Goal: Task Accomplishment & Management: Use online tool/utility

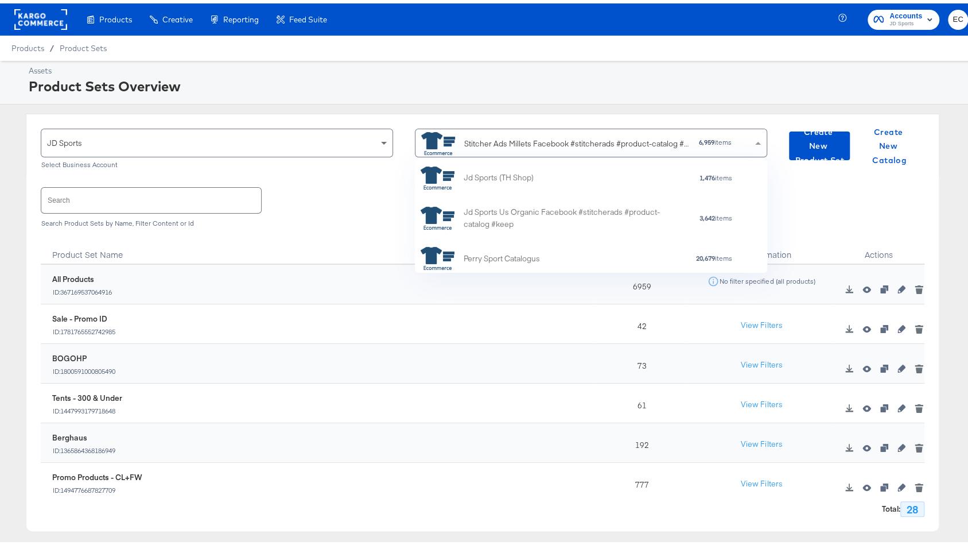
scroll to position [102, 335]
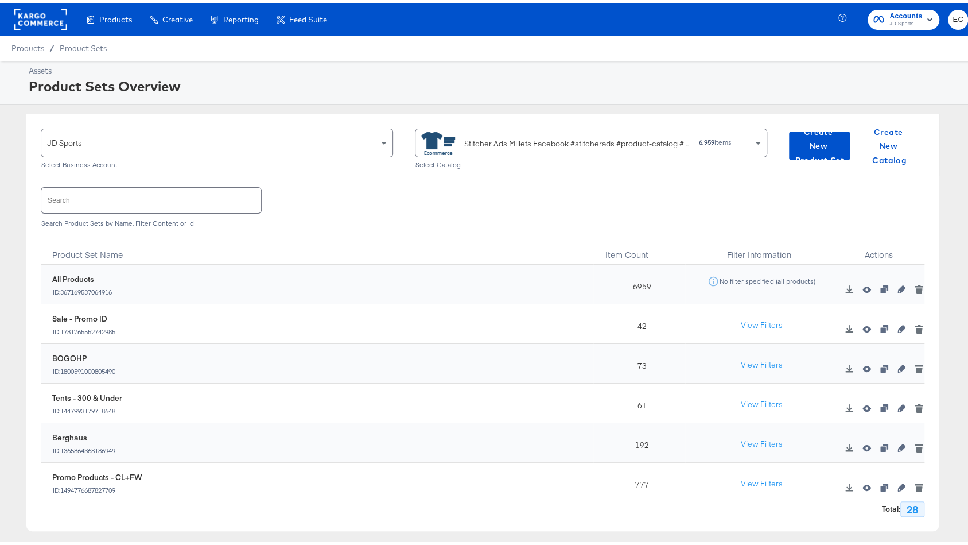
click at [464, 147] on div "Stitcher Ads Millets Facebook #stitcherads #product-catalog #keep" at bounding box center [555, 140] width 269 height 23
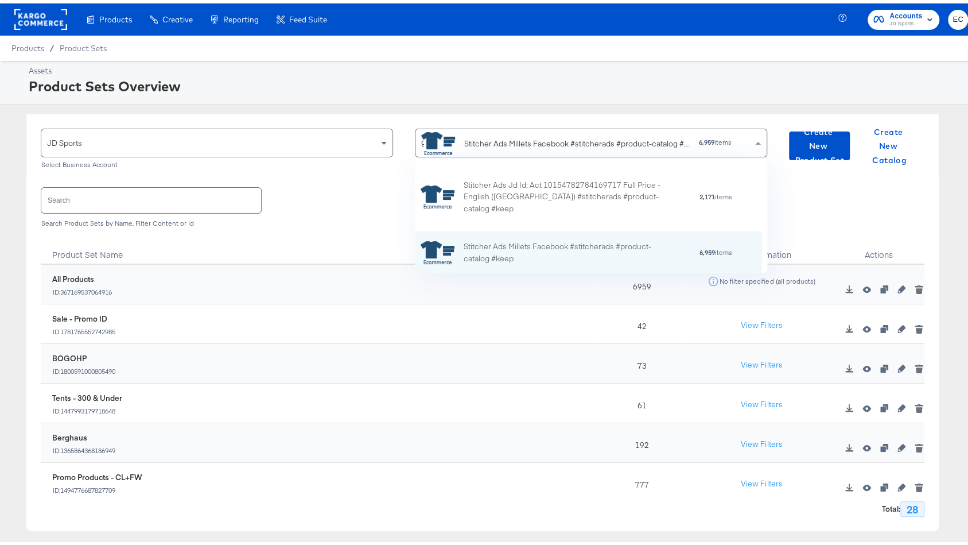
type input "go"
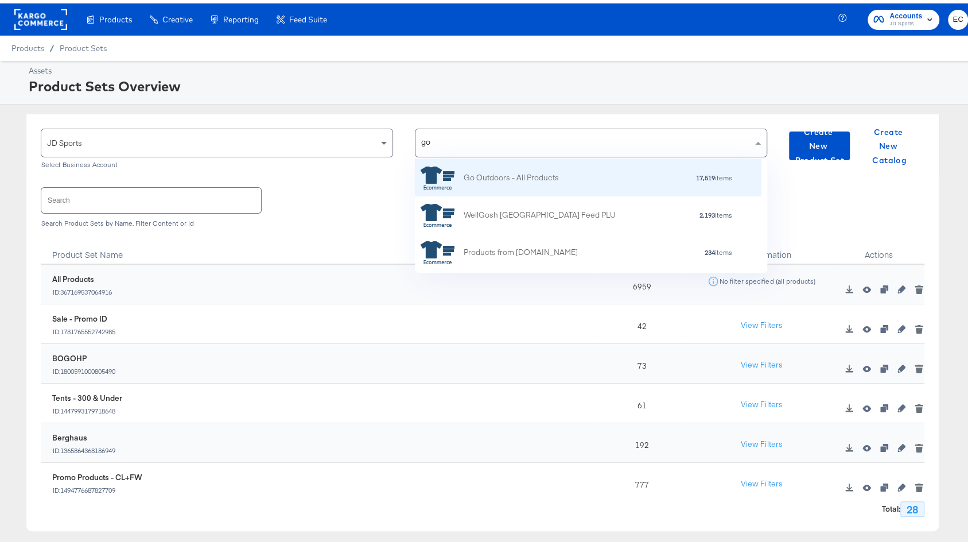
click at [565, 172] on div "17,519 items" at bounding box center [646, 174] width 174 height 8
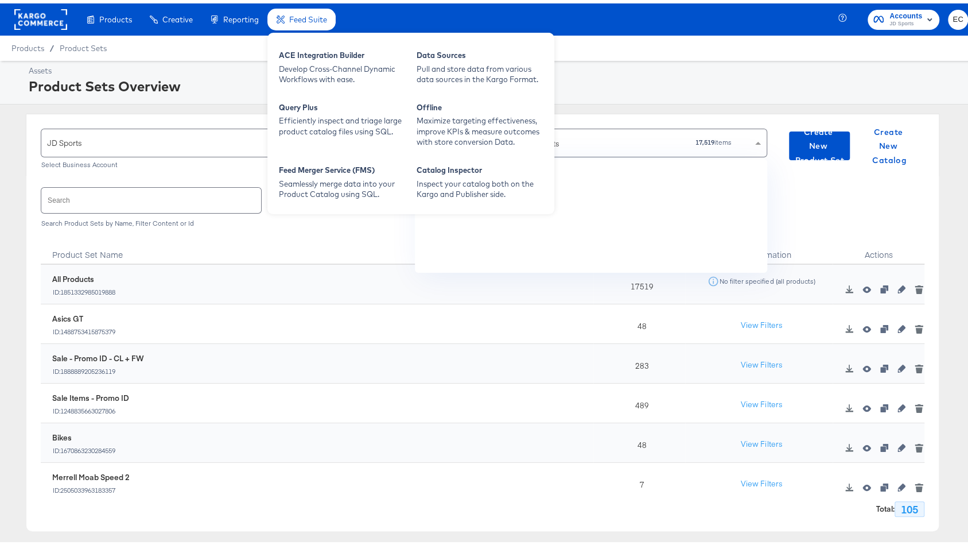
scroll to position [415, 0]
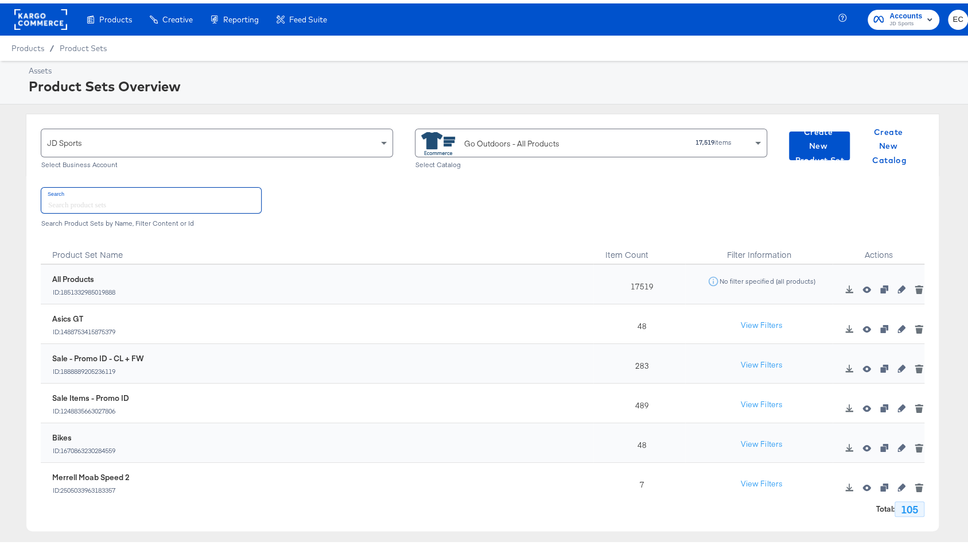
click at [143, 199] on input "text" at bounding box center [151, 196] width 220 height 25
click at [464, 136] on div "Go Outdoors - All Products" at bounding box center [511, 140] width 95 height 12
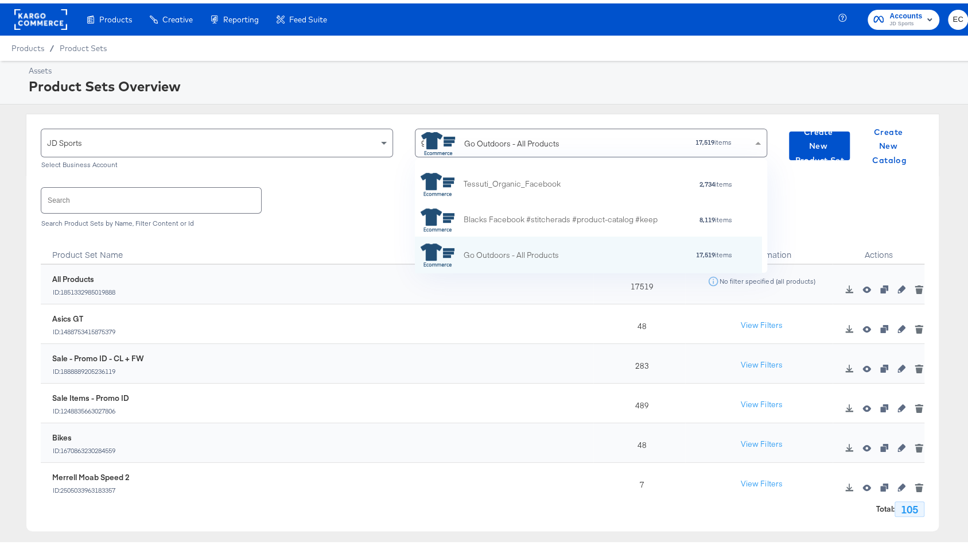
type input "go"
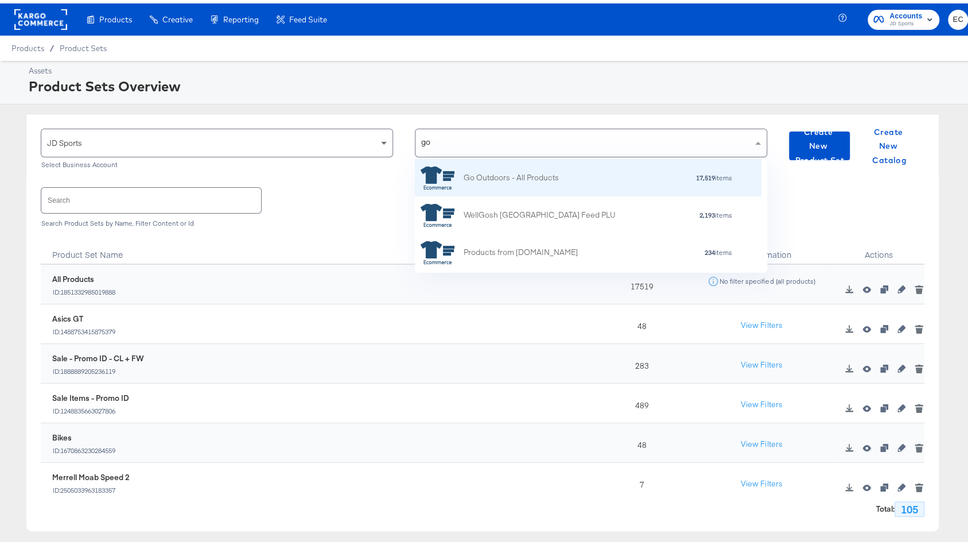
click at [541, 177] on div "Go Outdoors - All Products" at bounding box center [511, 174] width 95 height 12
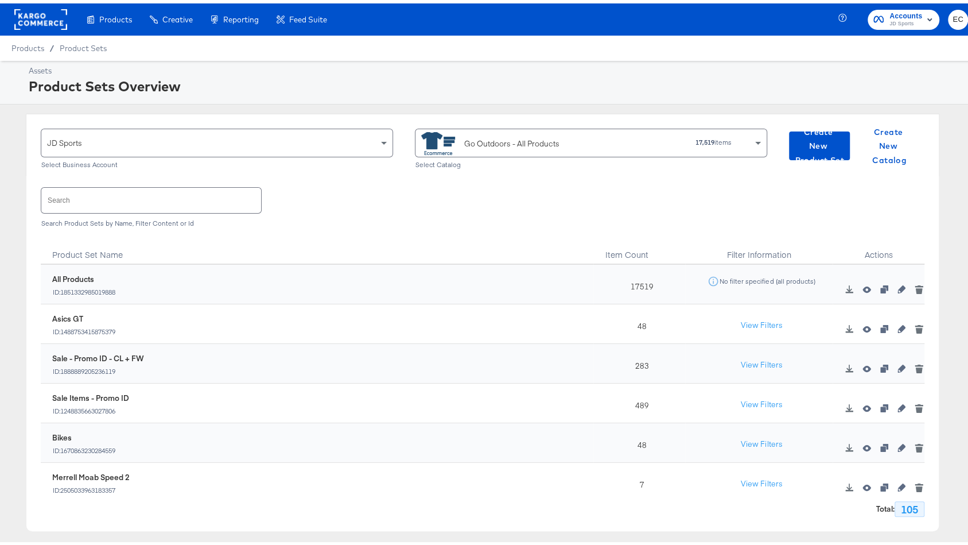
click at [162, 198] on input "text" at bounding box center [151, 196] width 220 height 25
type input "s"
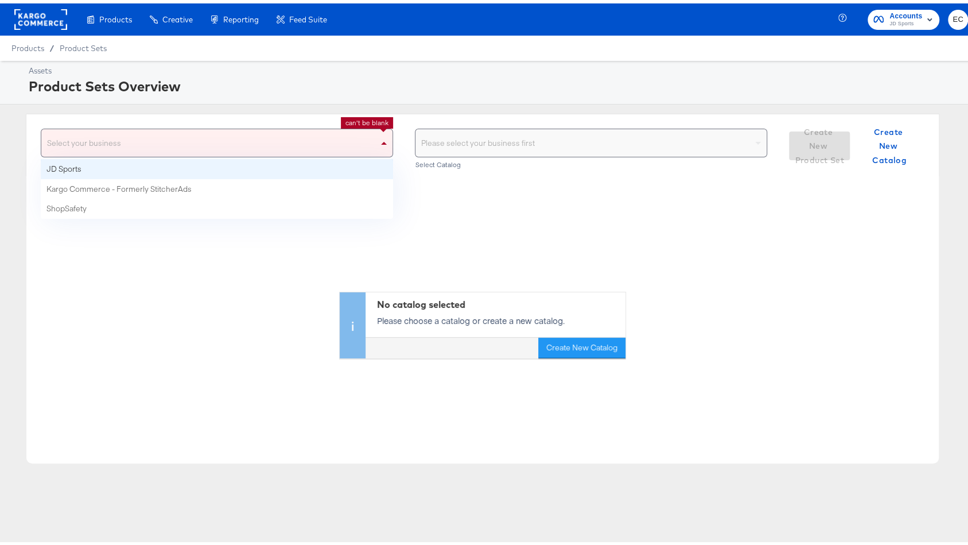
click at [301, 153] on div "Select your business" at bounding box center [216, 140] width 351 height 28
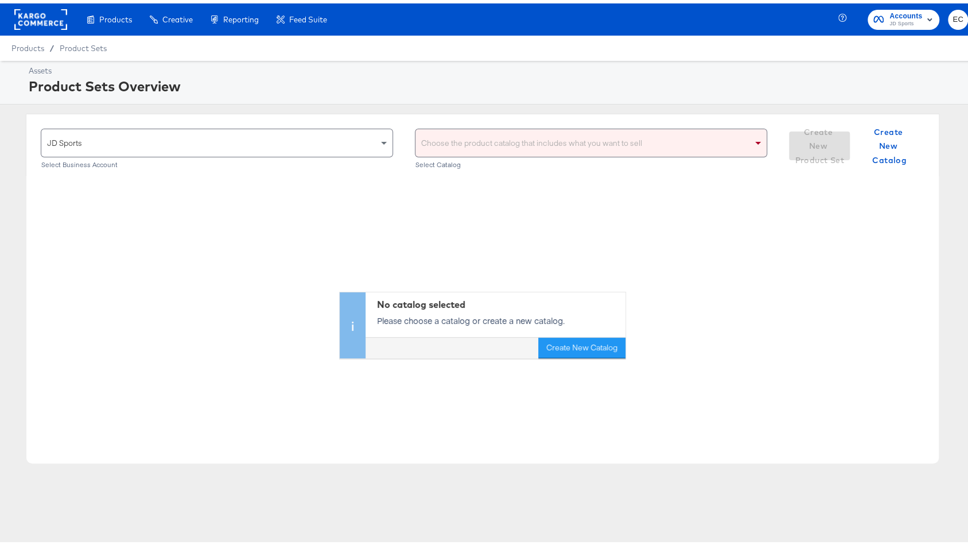
click at [498, 124] on div "JD Sports Select Business Account Choose the product catalog that includes what…" at bounding box center [483, 141] width 914 height 63
click at [497, 126] on div "Choose the product catalog that includes what you want to sell" at bounding box center [590, 140] width 351 height 28
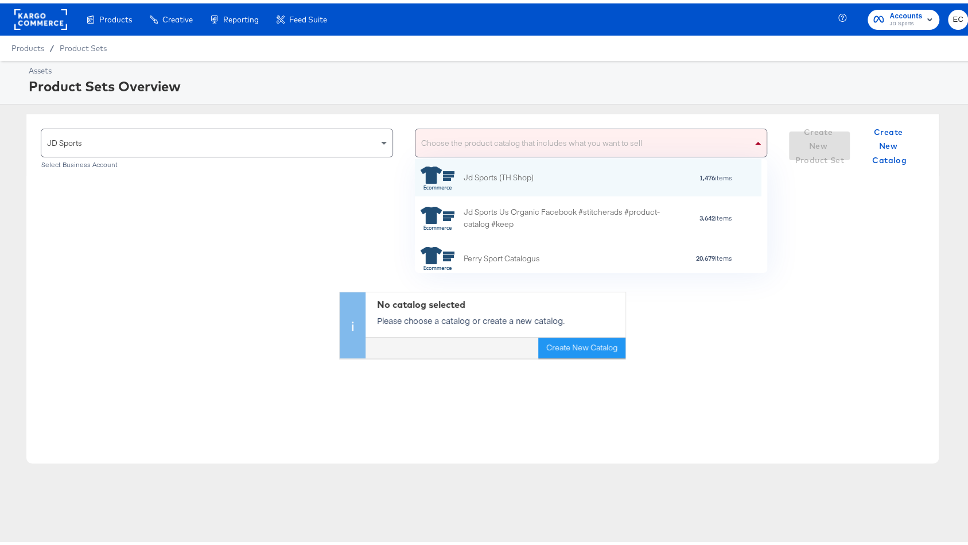
scroll to position [12, 12]
type input "go"
click at [498, 174] on div "Go Outdoors - All Products" at bounding box center [511, 174] width 95 height 12
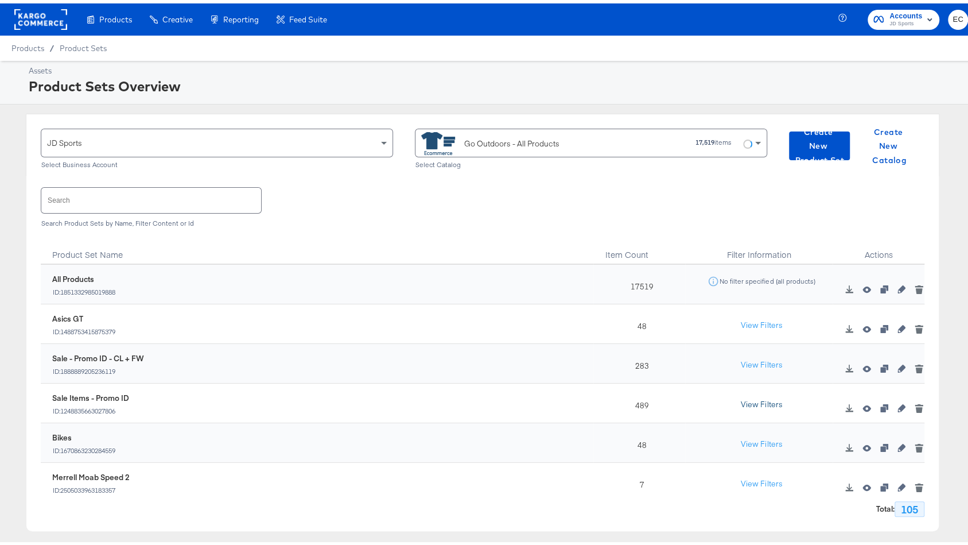
click at [733, 397] on button "View Filters" at bounding box center [761, 401] width 57 height 21
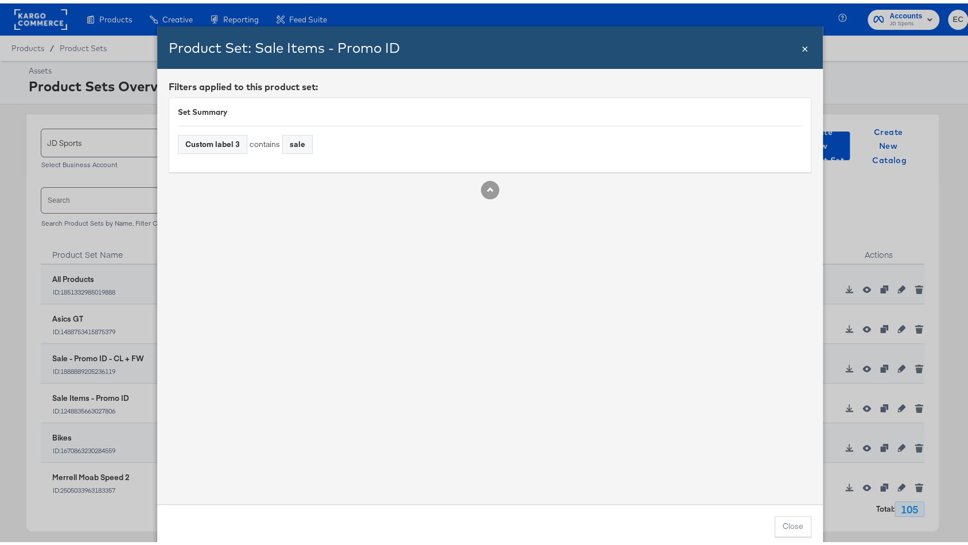
click at [802, 44] on span "×" at bounding box center [805, 43] width 7 height 15
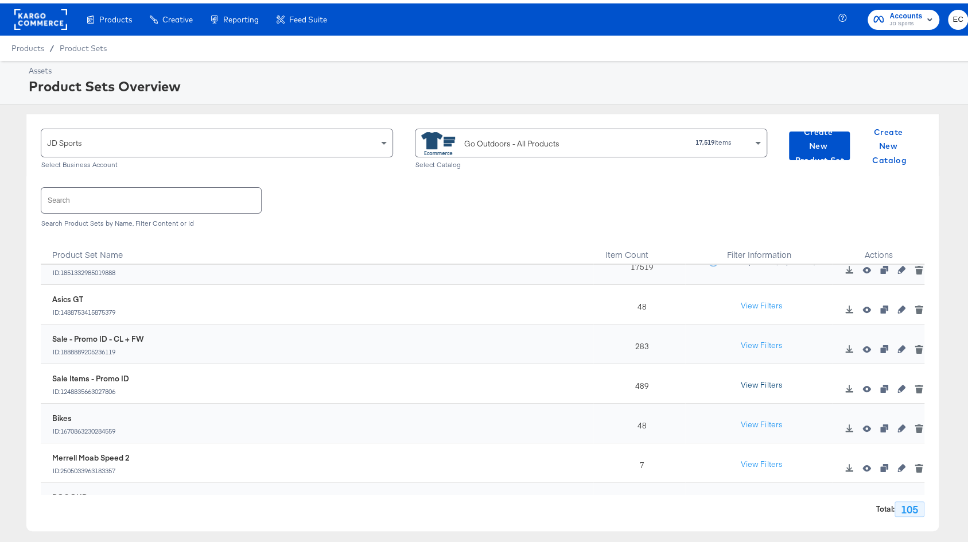
scroll to position [40, 0]
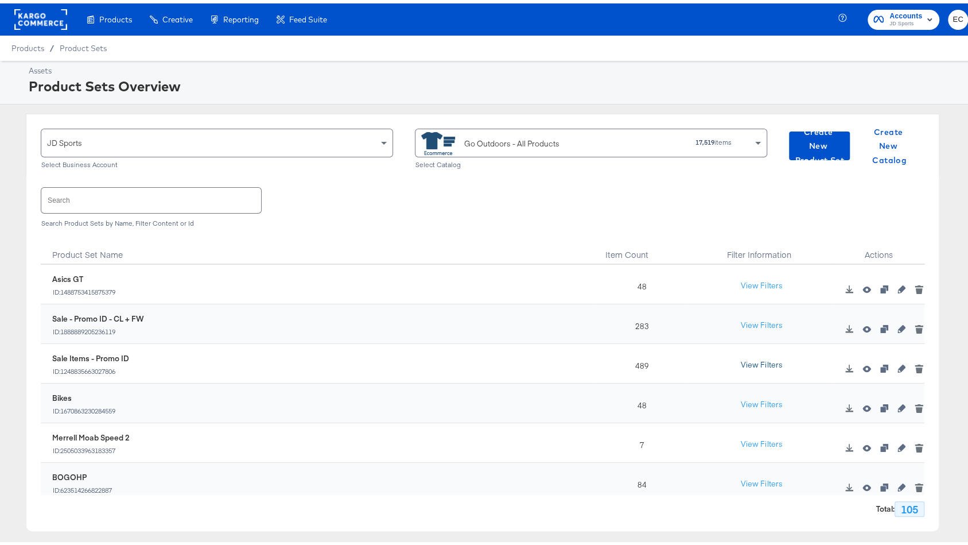
click at [745, 355] on button "View Filters" at bounding box center [761, 361] width 57 height 21
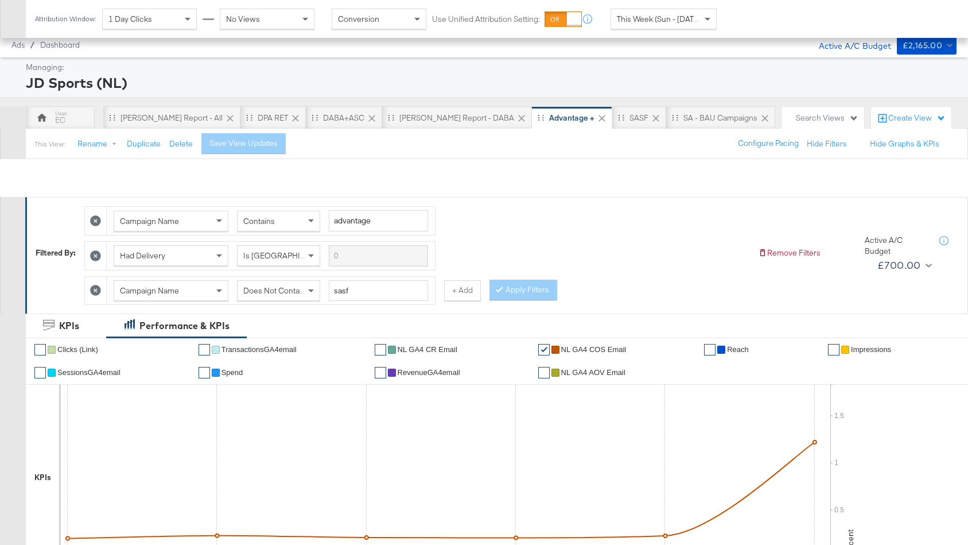
scroll to position [440, 0]
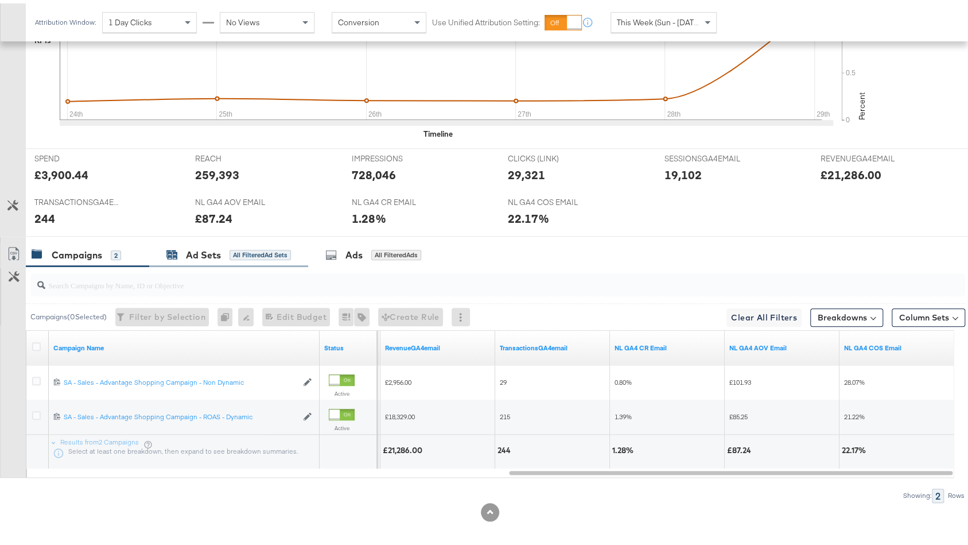
click at [219, 250] on div "Ad Sets" at bounding box center [203, 251] width 35 height 13
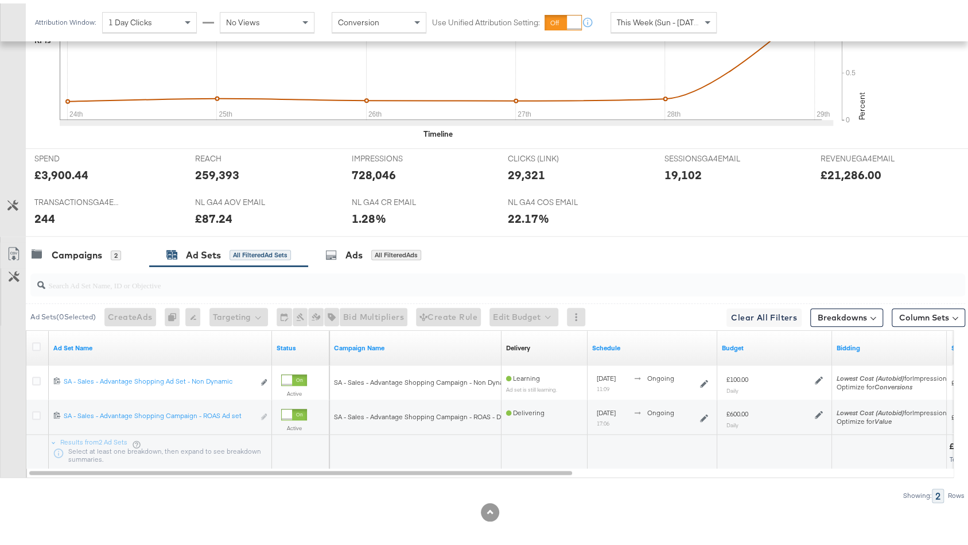
scroll to position [0, 0]
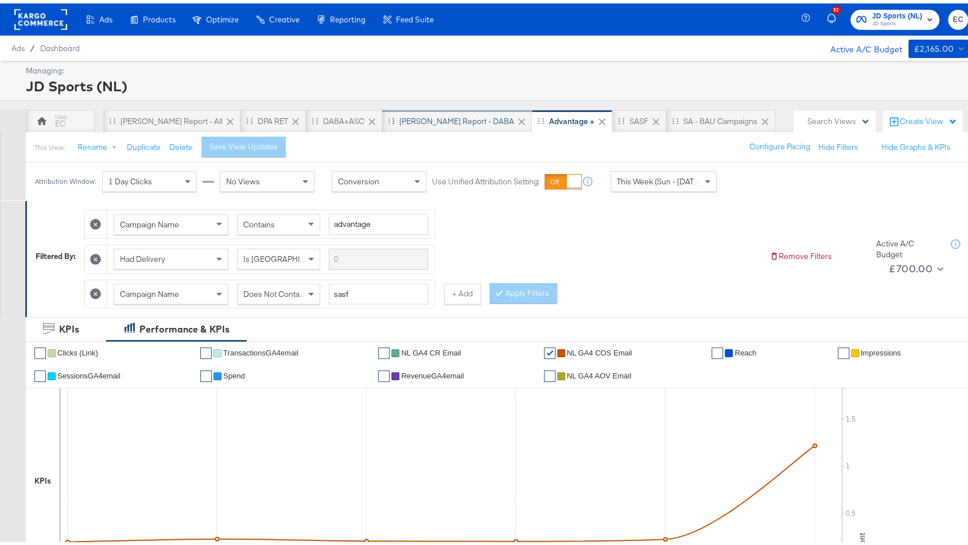
click at [415, 110] on div "[PERSON_NAME] Report - DABA" at bounding box center [457, 117] width 150 height 23
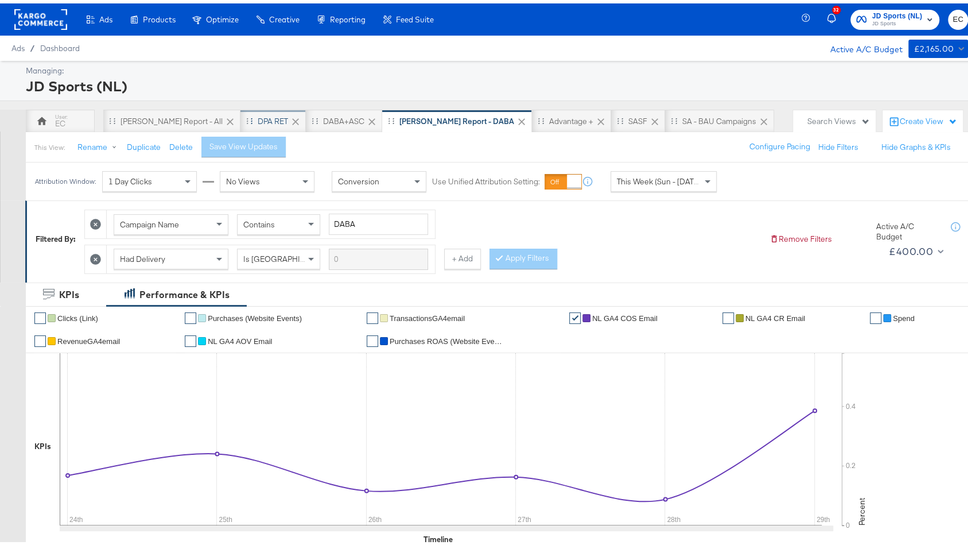
click at [240, 107] on div "DPA RET" at bounding box center [272, 117] width 65 height 23
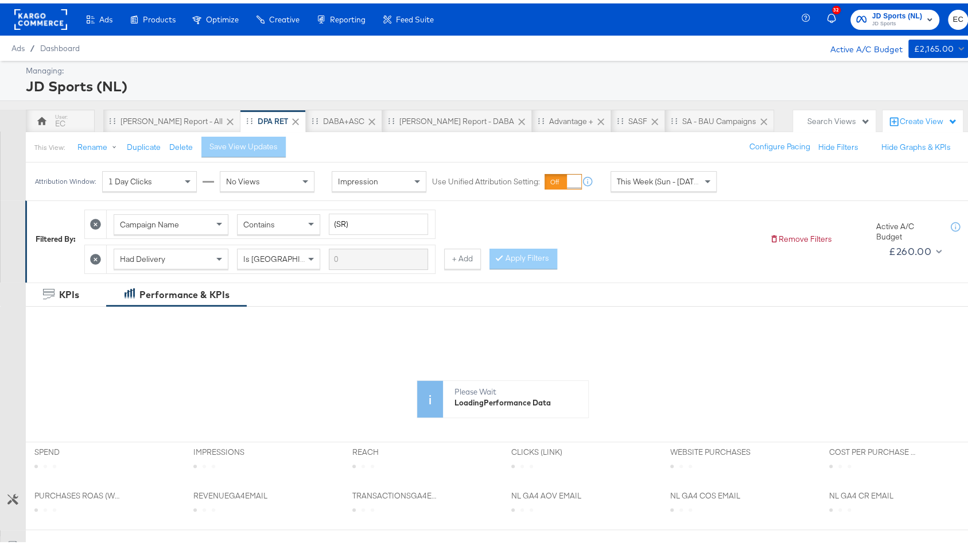
scroll to position [260, 0]
